Goal: Information Seeking & Learning: Learn about a topic

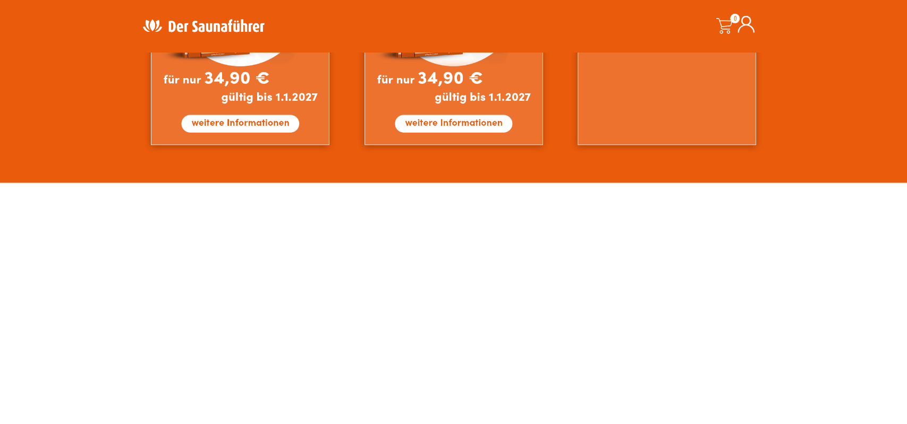
scroll to position [1101, 0]
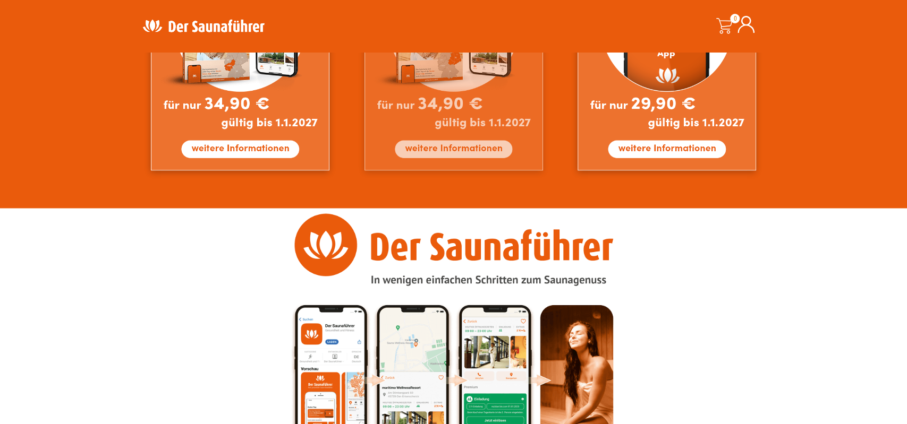
click at [455, 118] on img at bounding box center [453, 49] width 178 height 243
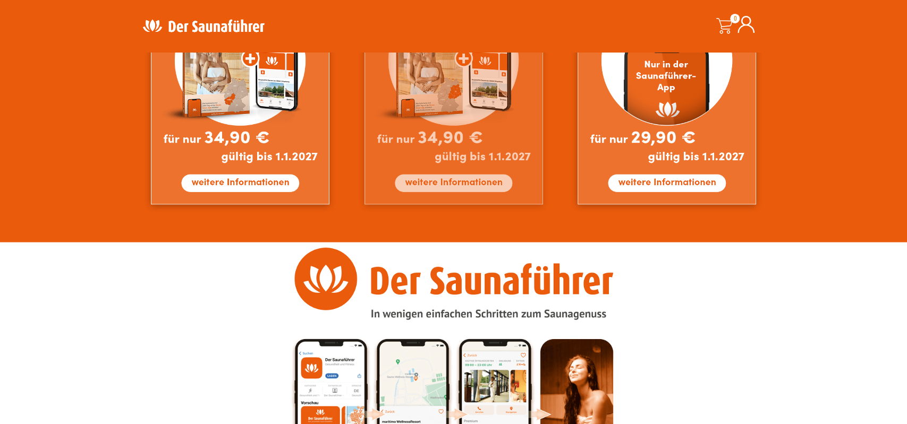
scroll to position [1045, 0]
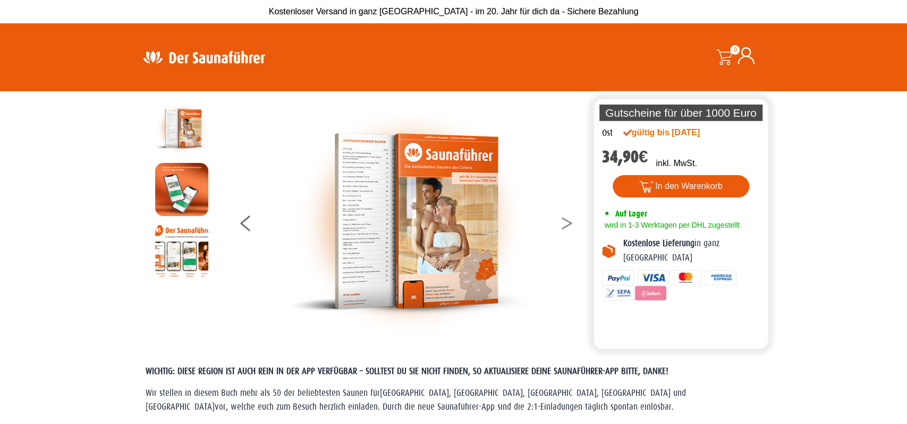
click at [569, 223] on button at bounding box center [573, 225] width 27 height 27
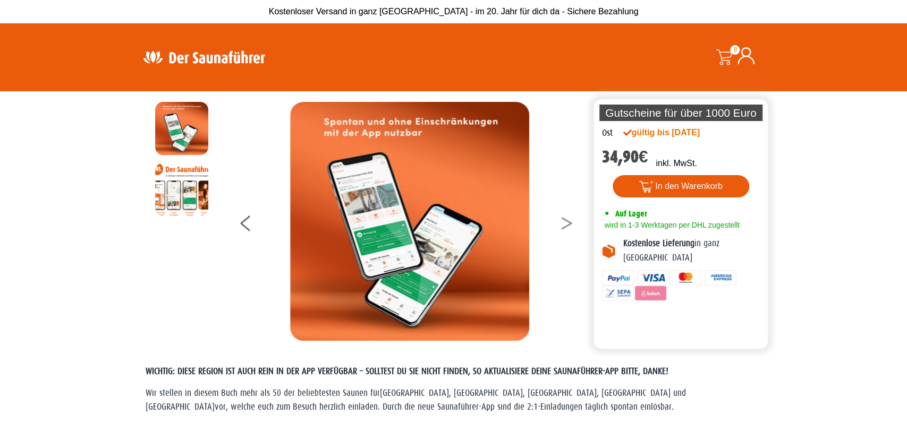
click at [569, 223] on button at bounding box center [573, 225] width 27 height 27
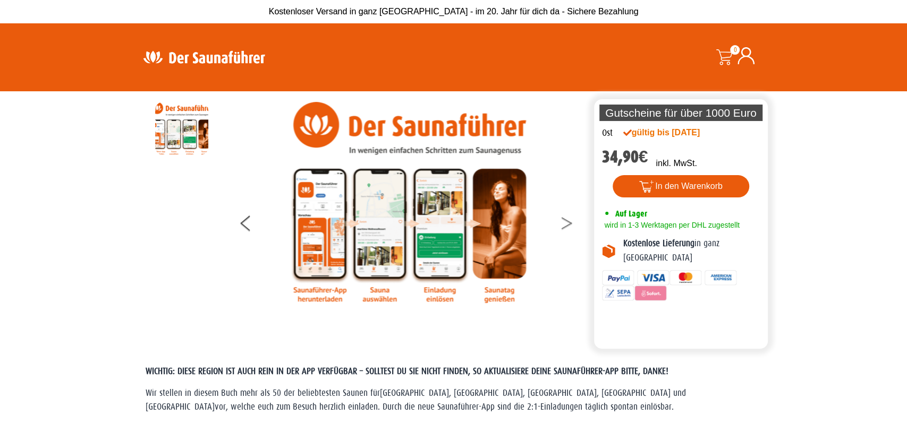
click at [569, 223] on button at bounding box center [573, 225] width 27 height 27
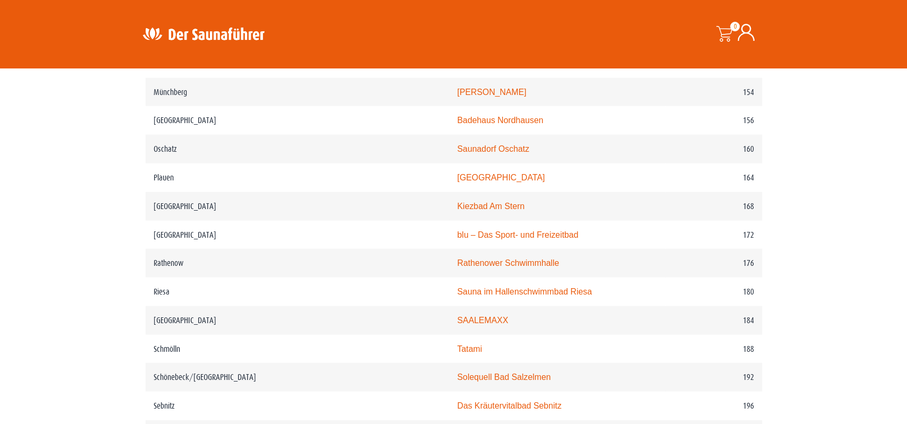
scroll to position [1602, 0]
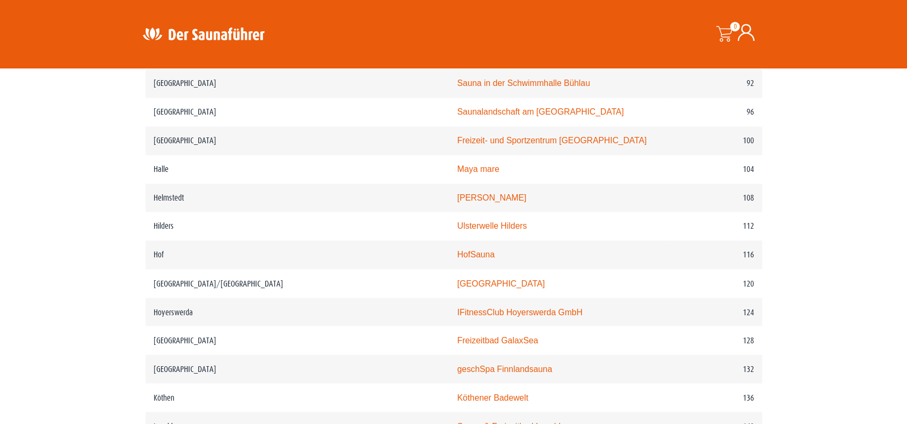
drag, startPoint x: 113, startPoint y: 333, endPoint x: 111, endPoint y: 205, distance: 128.6
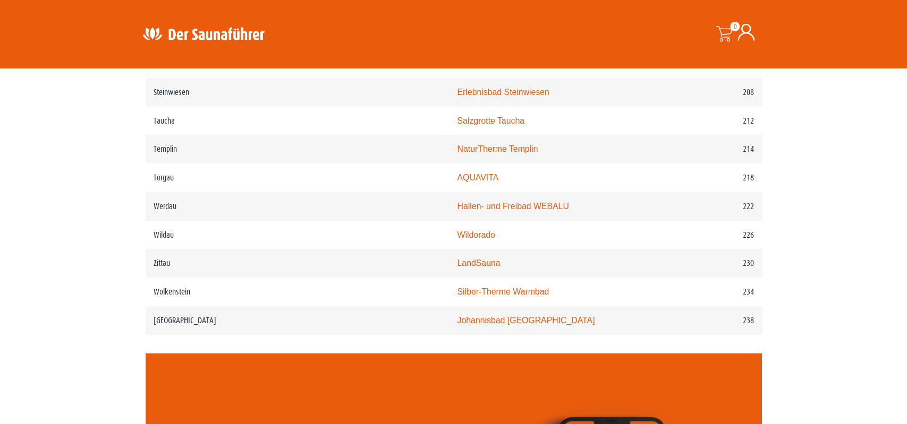
scroll to position [1964, 0]
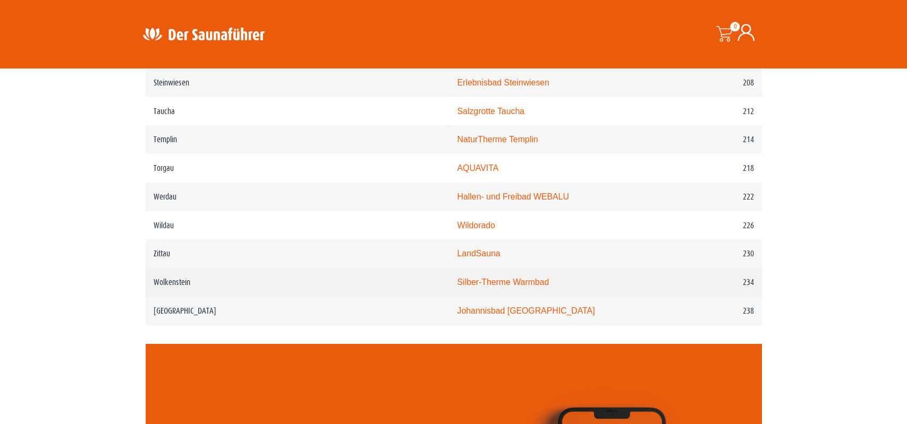
click at [457, 284] on link "Silber-Therme Warmbad" at bounding box center [503, 281] width 92 height 9
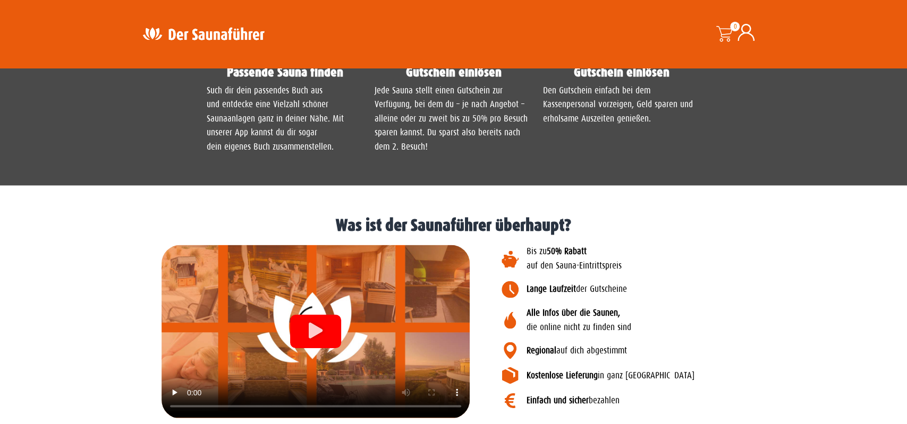
scroll to position [1105, 0]
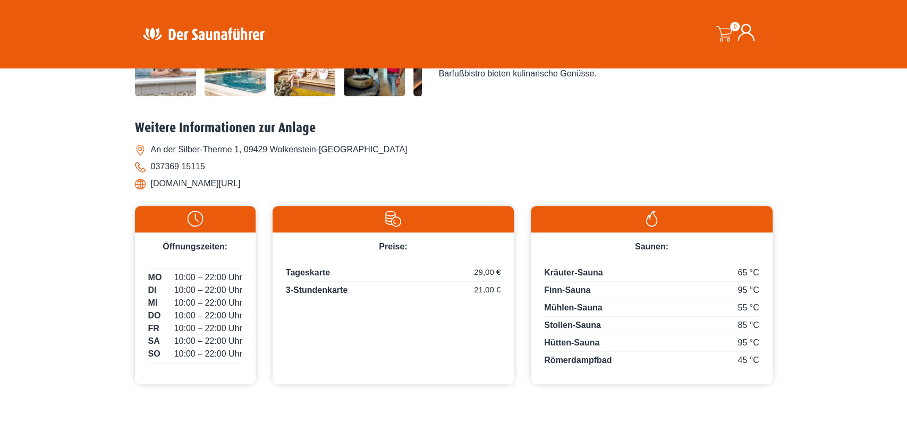
scroll to position [497, 0]
